Goal: Information Seeking & Learning: Learn about a topic

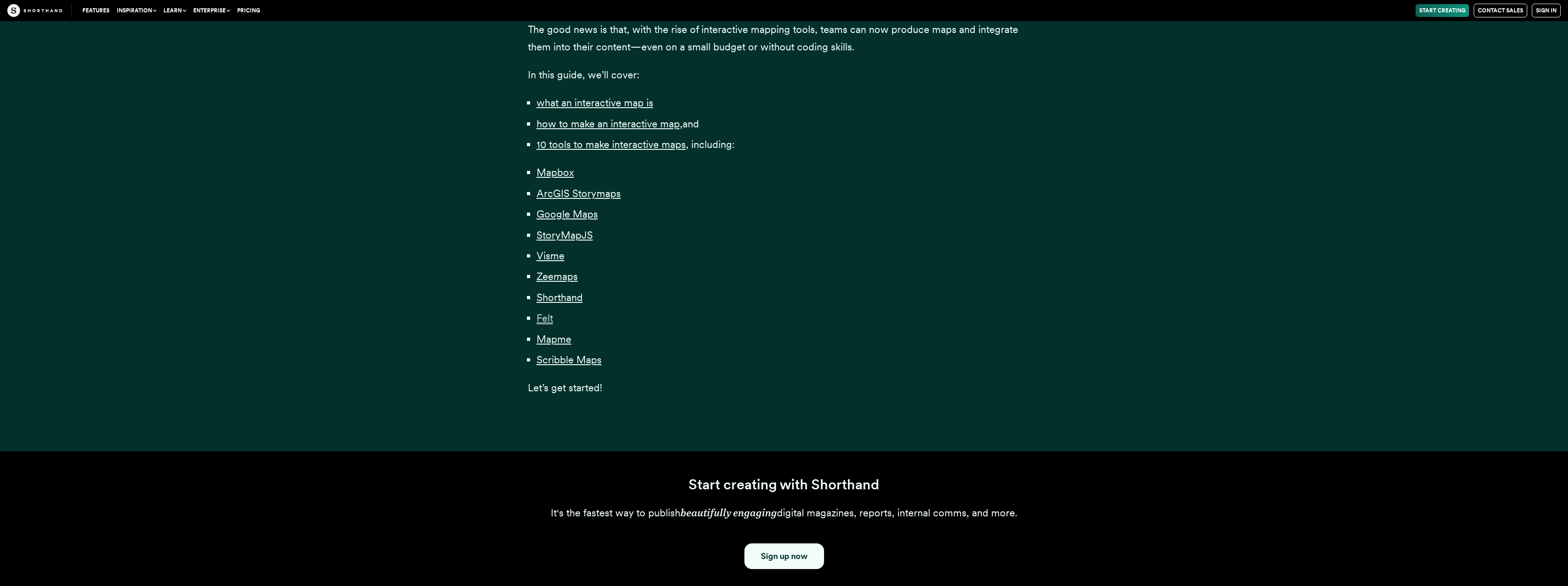
scroll to position [550, 0]
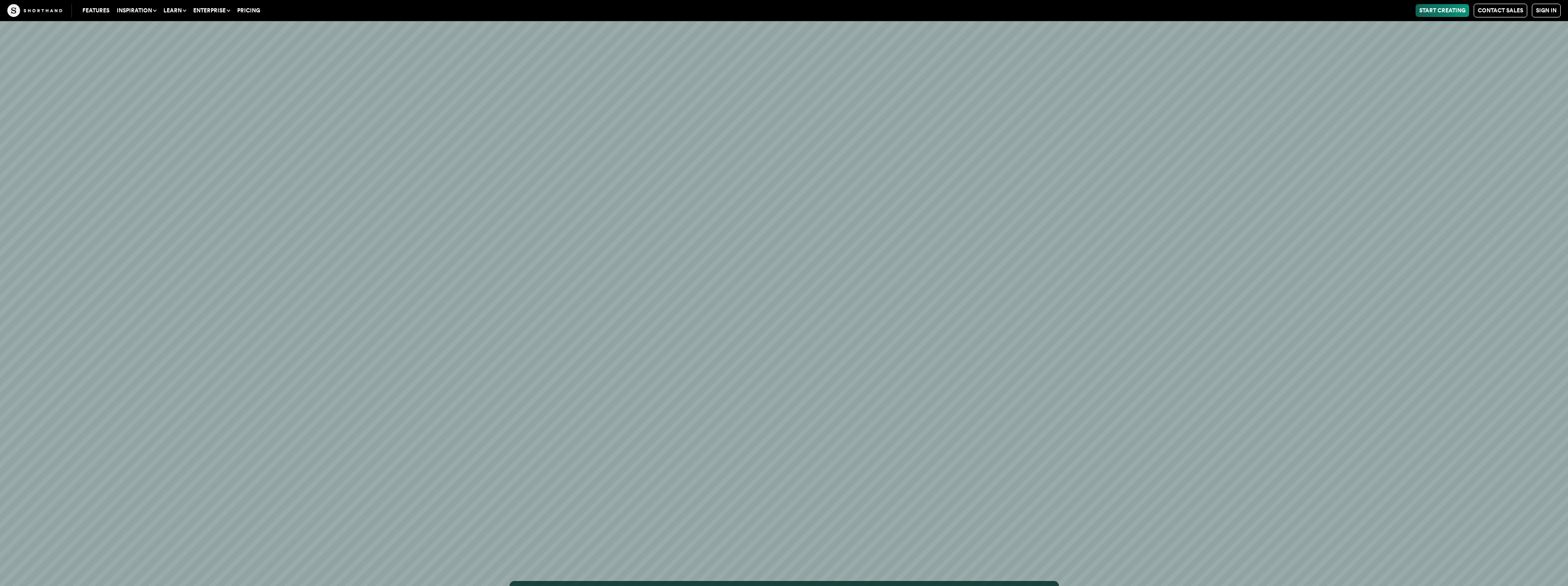
scroll to position [26410, 0]
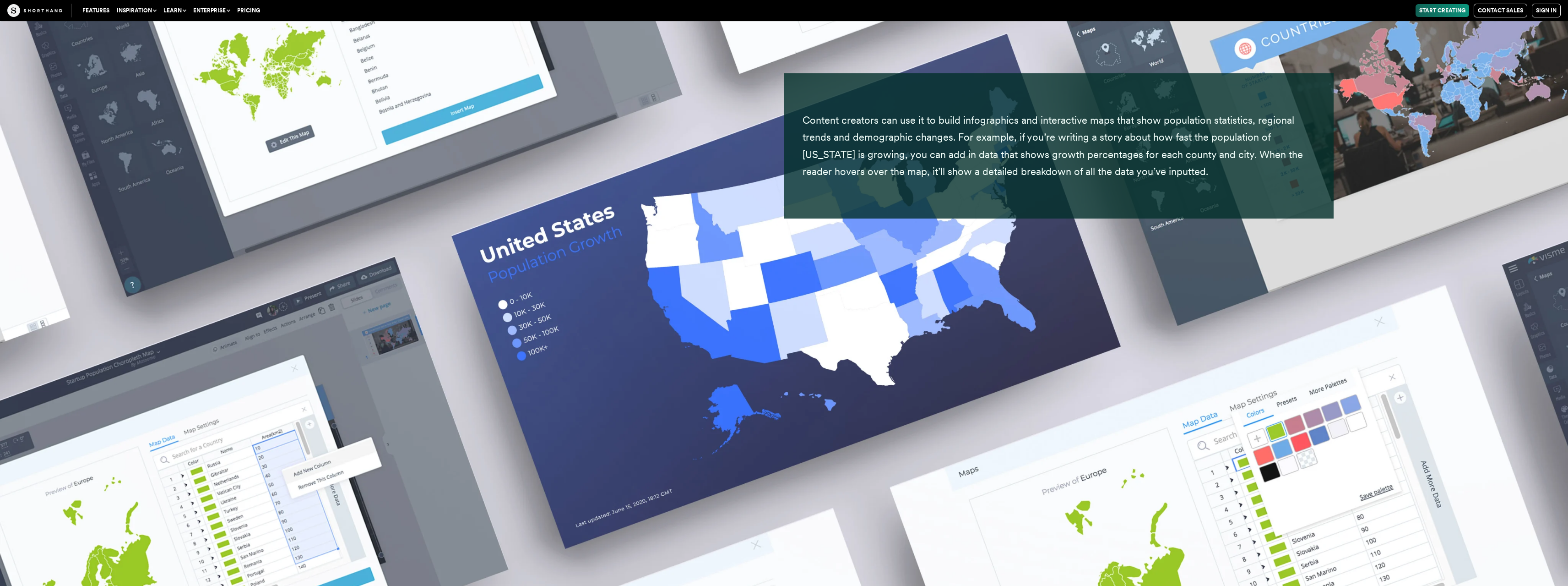
scroll to position [15356, 0]
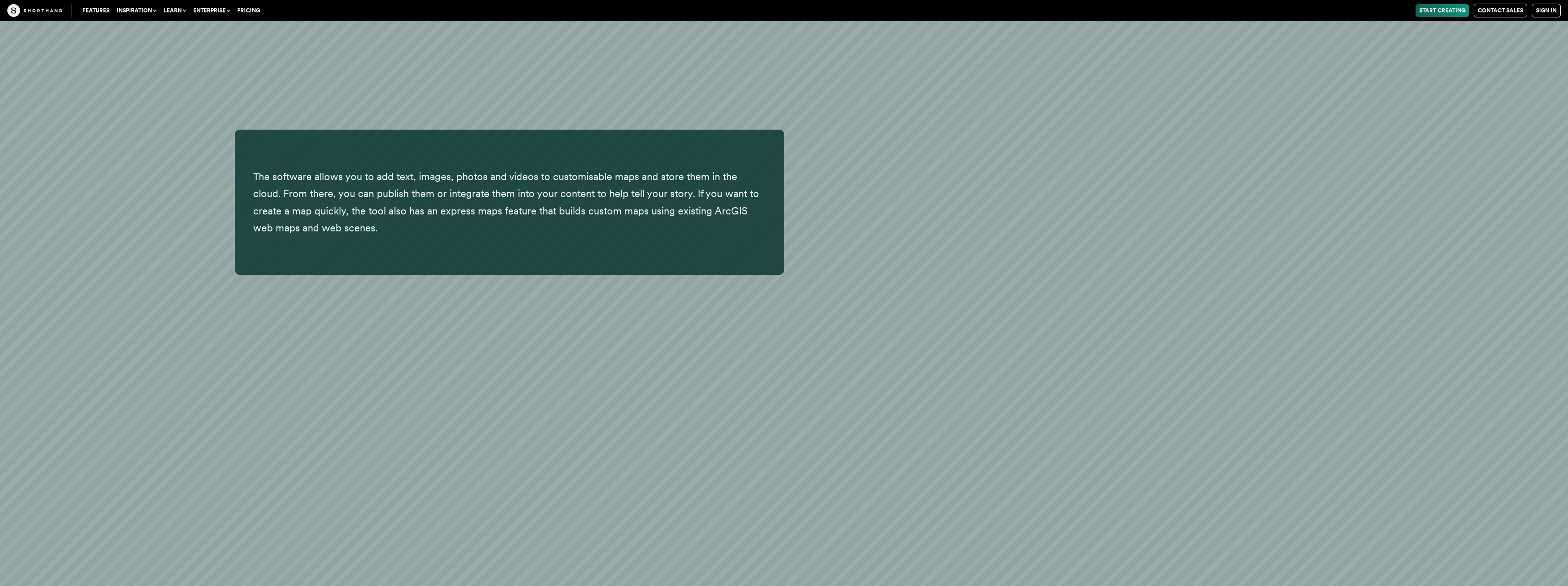
scroll to position [6684, 0]
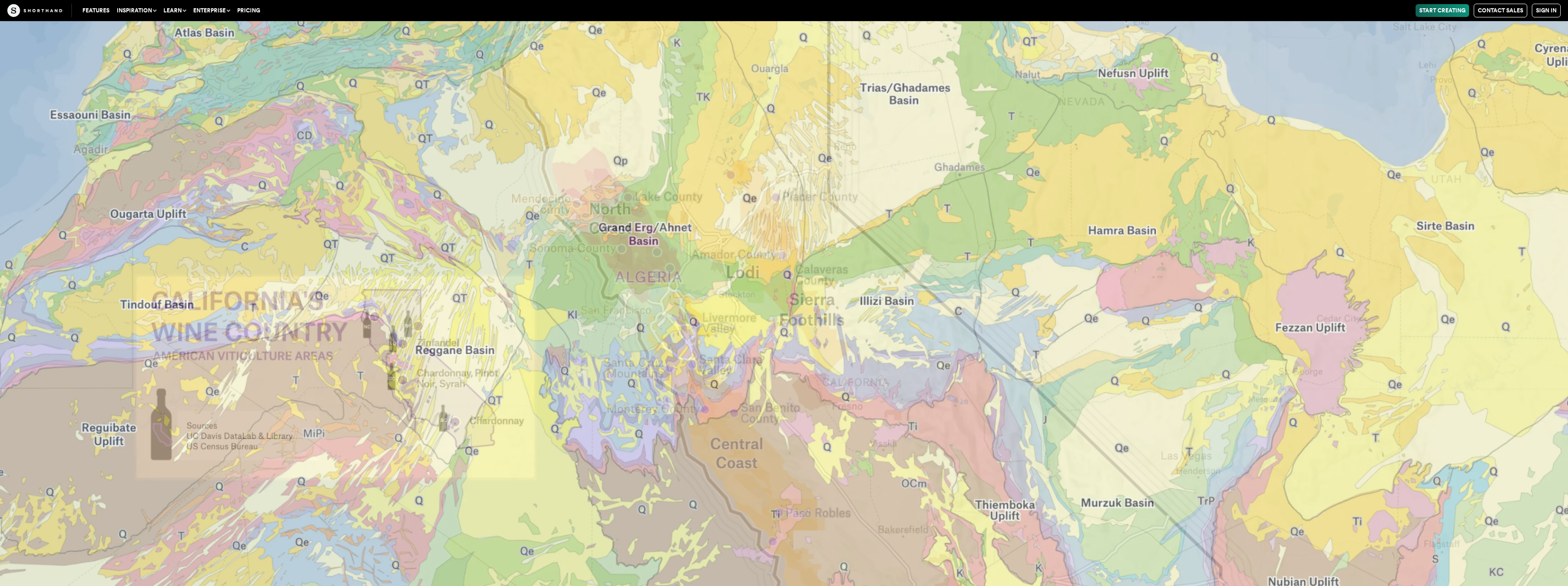
scroll to position [22590, 0]
